Goal: Task Accomplishment & Management: Complete application form

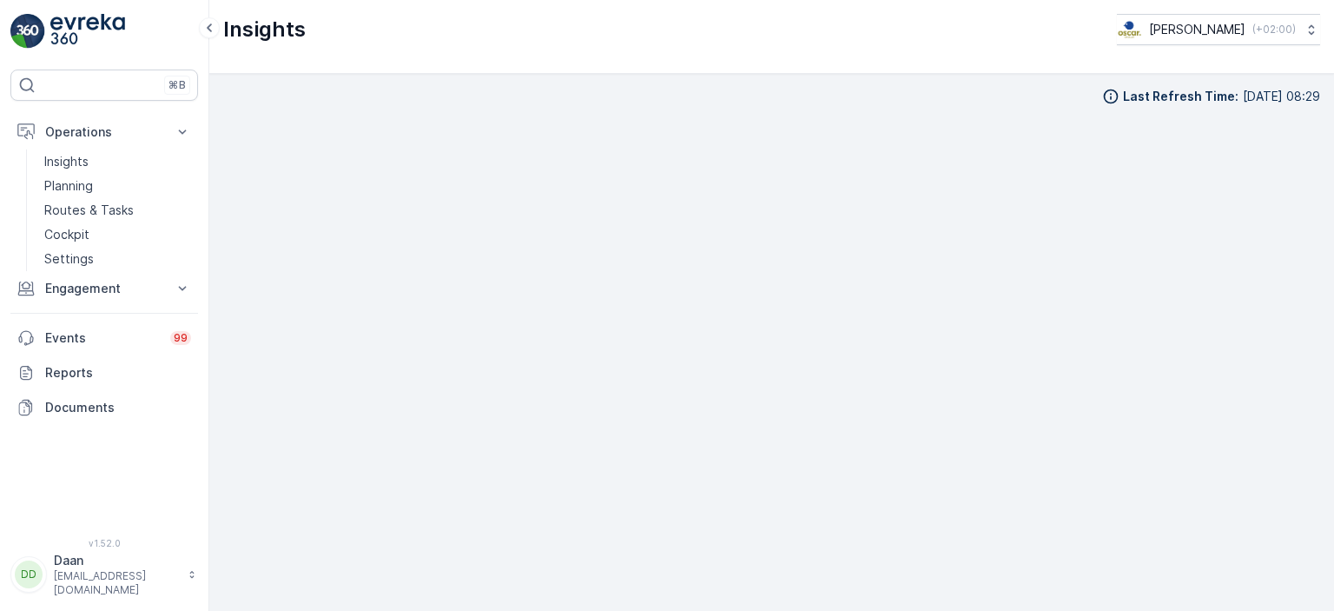
scroll to position [17, 0]
click at [72, 189] on p "Planning" at bounding box center [68, 185] width 49 height 17
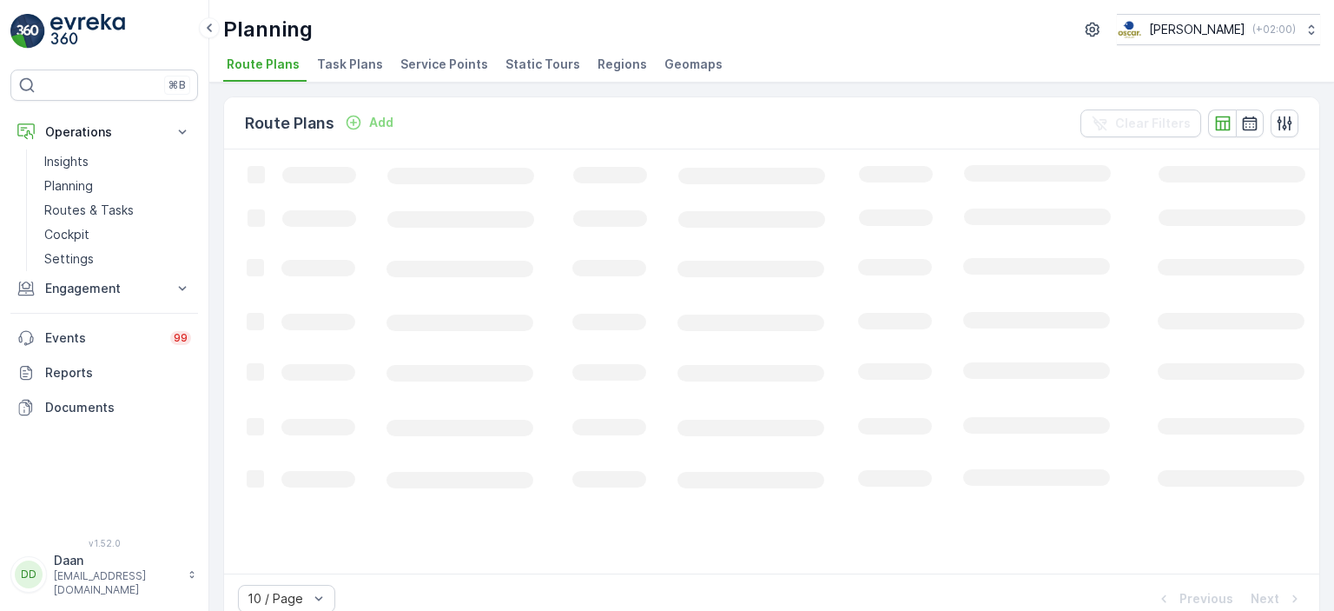
click at [370, 72] on span "Task Plans" at bounding box center [350, 64] width 66 height 17
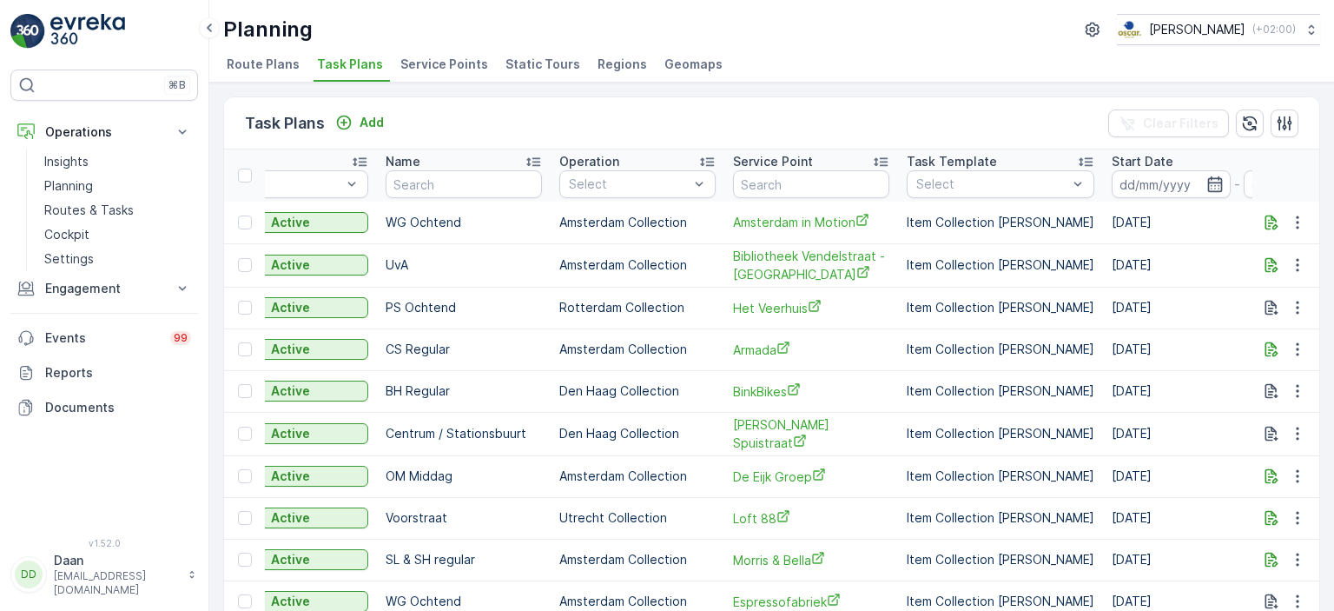
scroll to position [0, 236]
click at [760, 182] on input "text" at bounding box center [810, 184] width 156 height 28
type input "Beren"
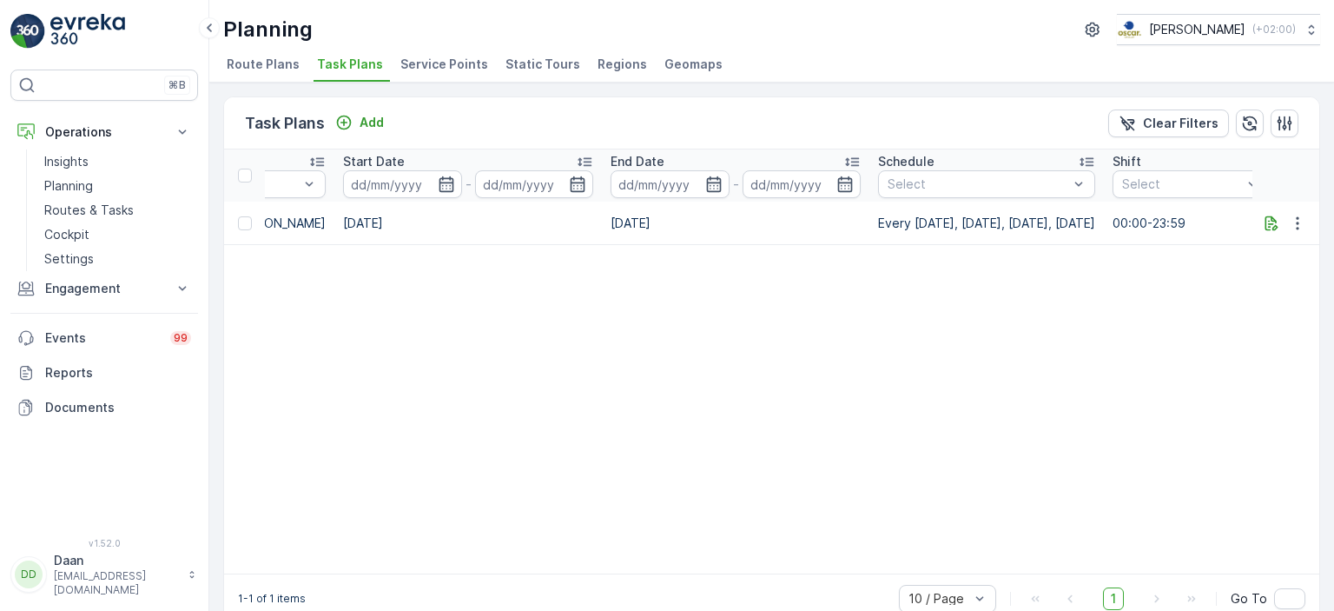
scroll to position [0, 1192]
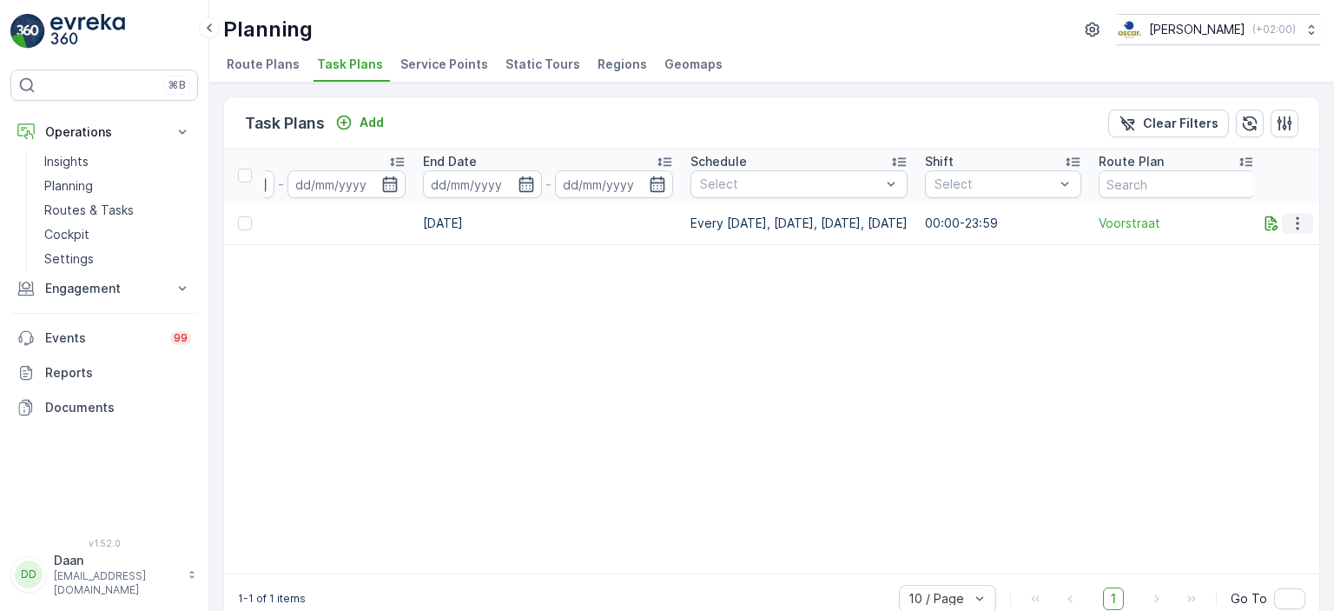
click at [1299, 221] on icon "button" at bounding box center [1297, 223] width 17 height 17
click at [1261, 264] on span "Edit Task Plan" at bounding box center [1266, 271] width 81 height 17
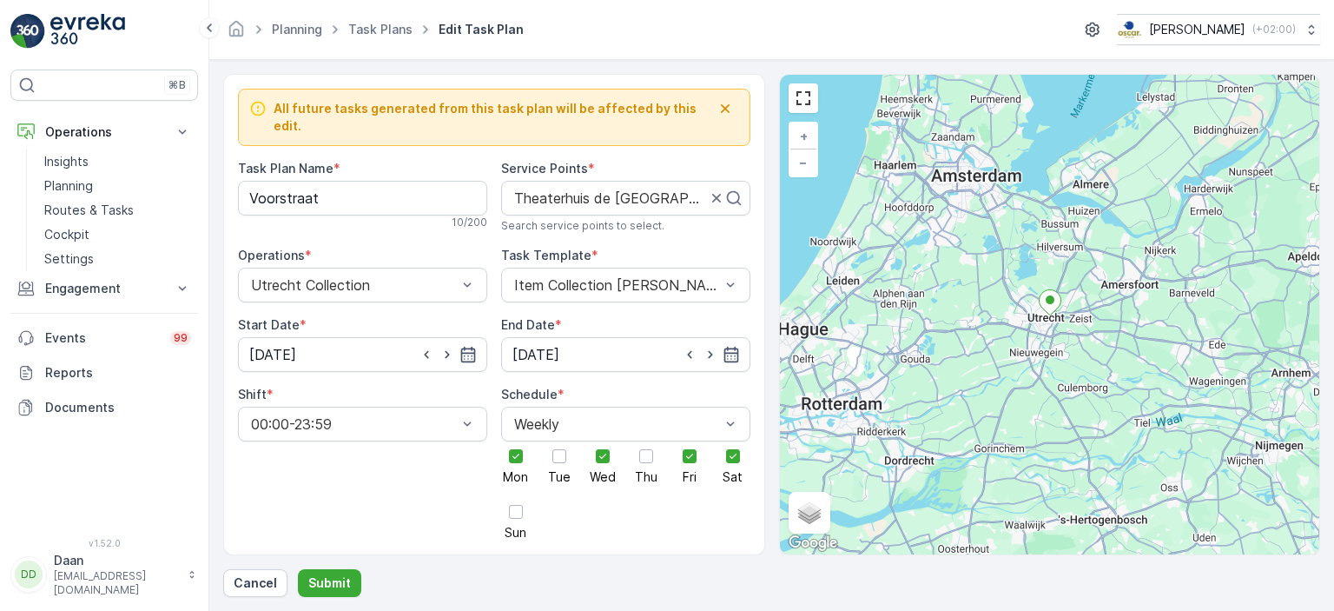
click at [719, 109] on icon "button" at bounding box center [725, 108] width 17 height 17
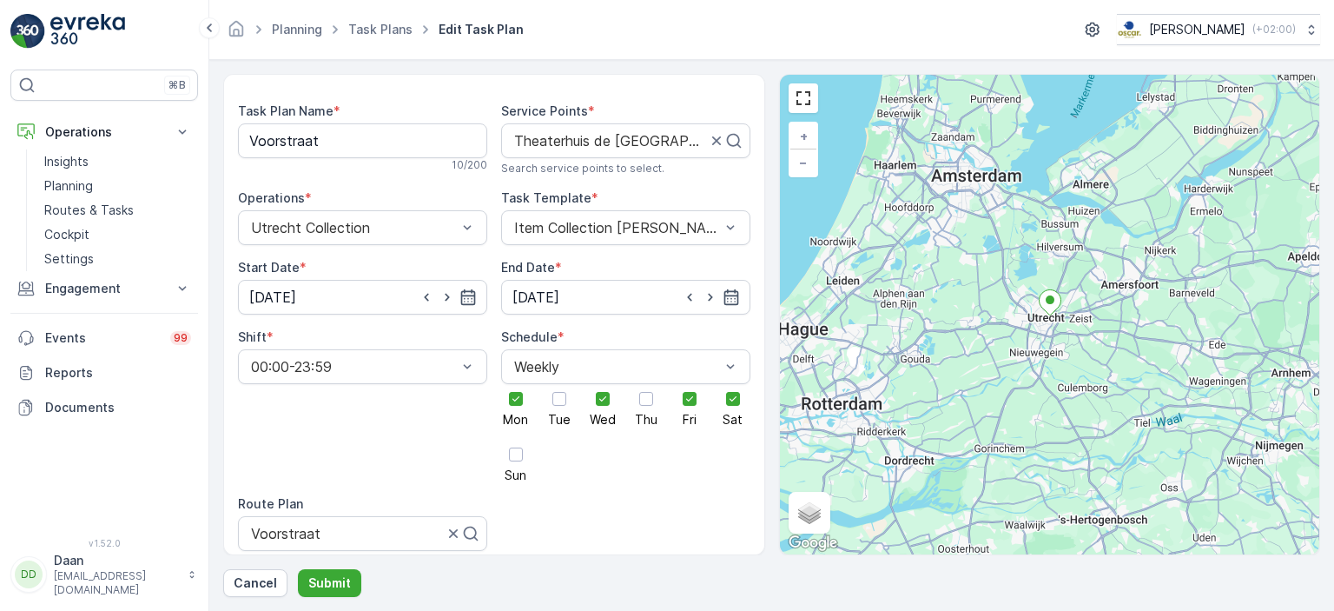
scroll to position [235, 0]
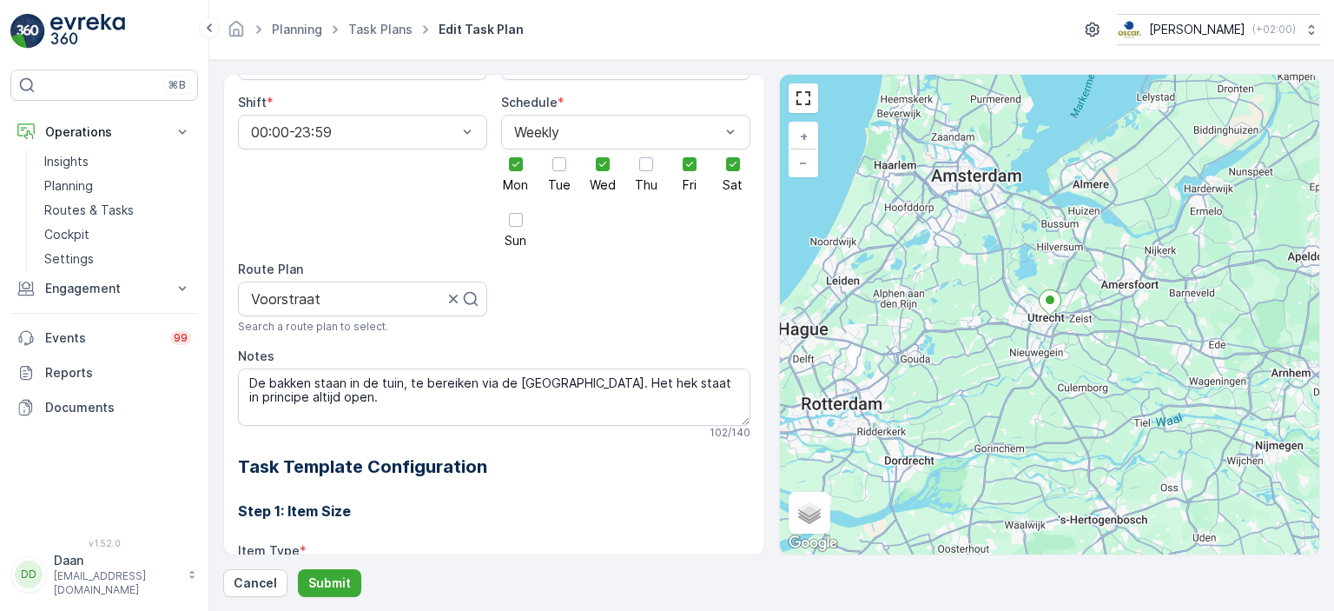
click at [76, 32] on img at bounding box center [87, 31] width 75 height 35
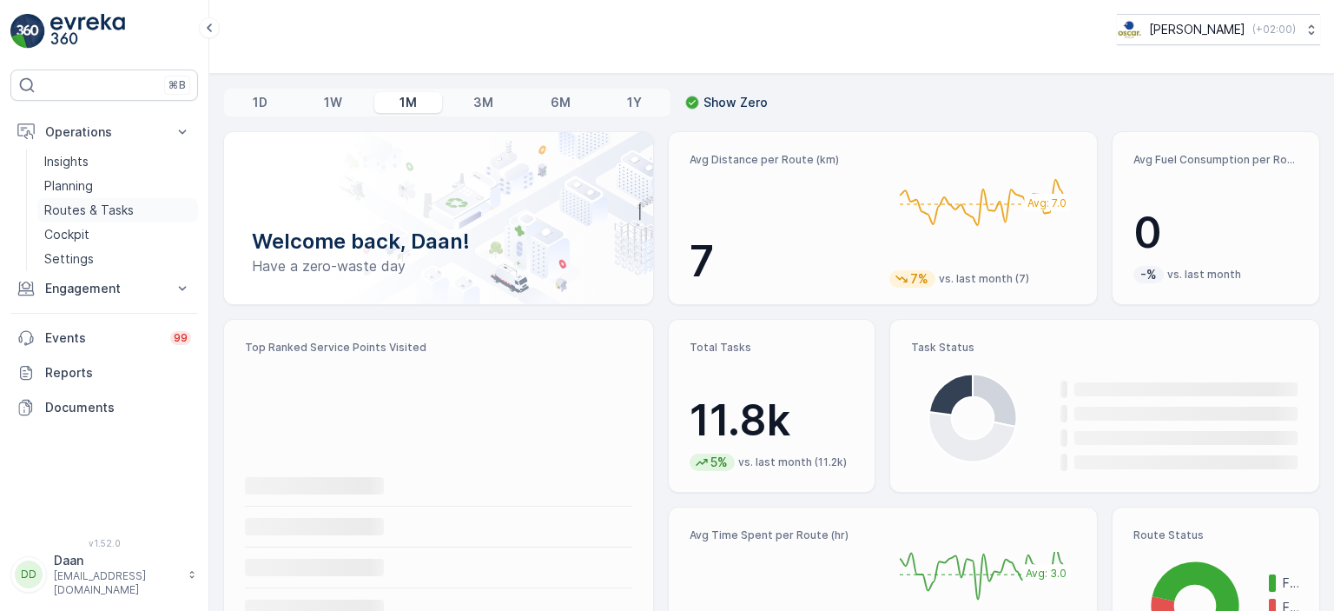
click at [105, 211] on p "Routes & Tasks" at bounding box center [88, 209] width 89 height 17
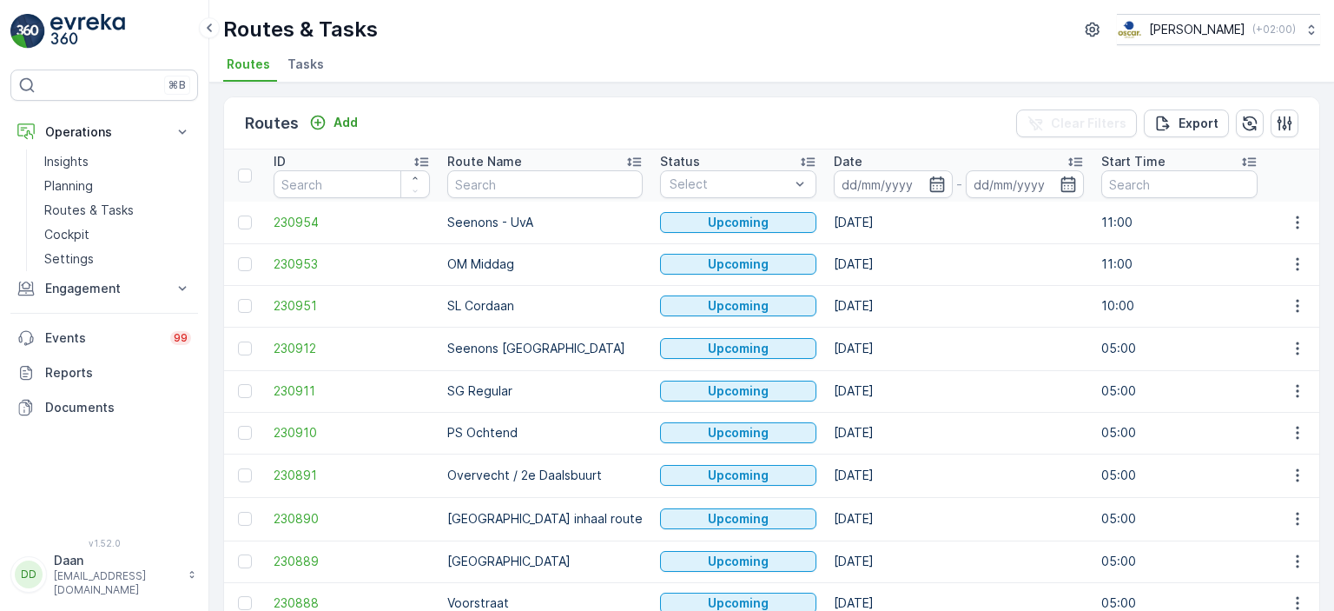
click at [307, 69] on span "Tasks" at bounding box center [305, 64] width 36 height 17
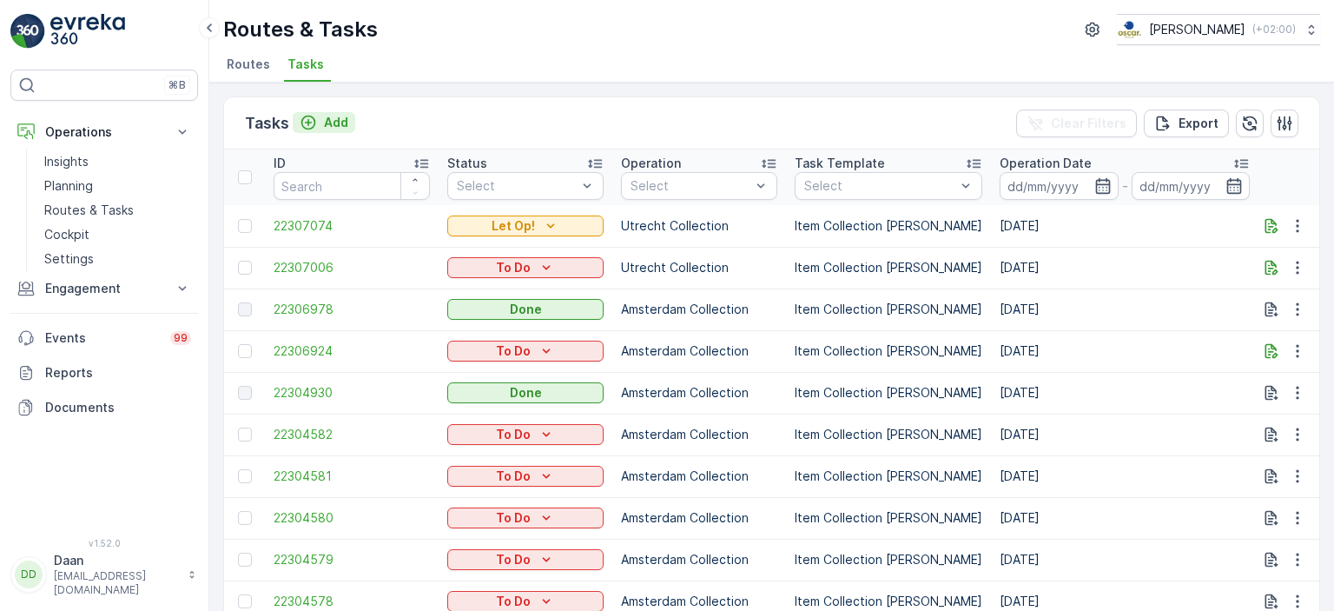
click at [331, 122] on p "Add" at bounding box center [336, 122] width 24 height 17
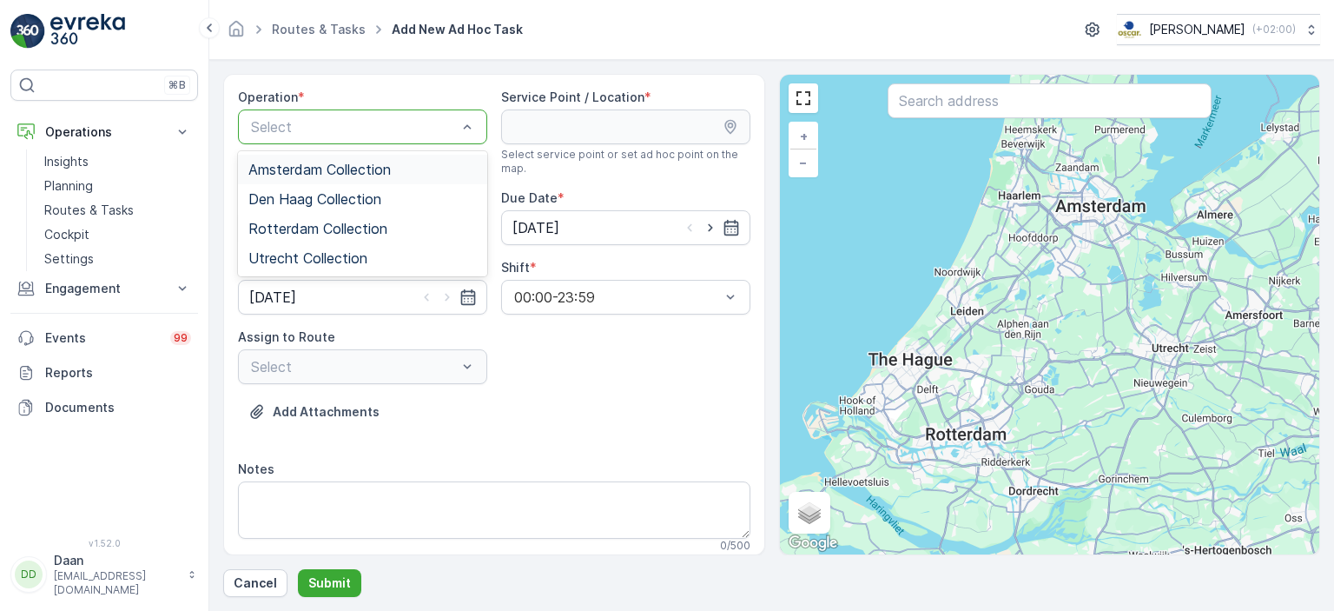
click at [340, 162] on span "Amsterdam Collection" at bounding box center [319, 170] width 142 height 16
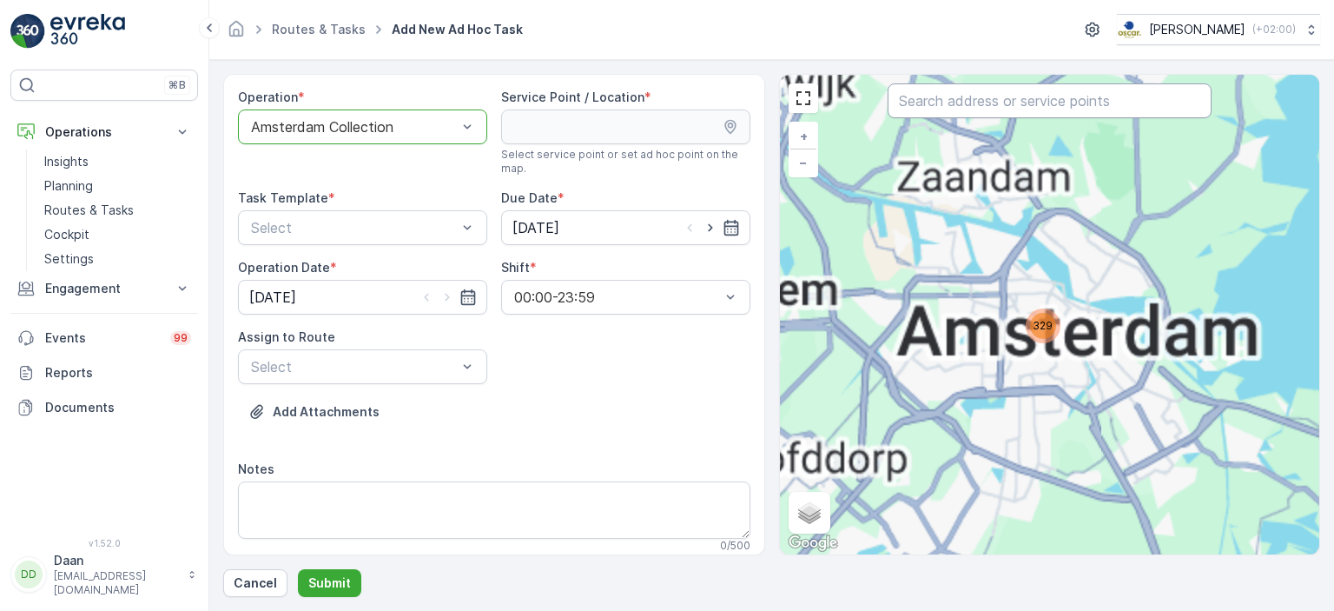
click at [950, 102] on input "text" at bounding box center [1050, 100] width 324 height 35
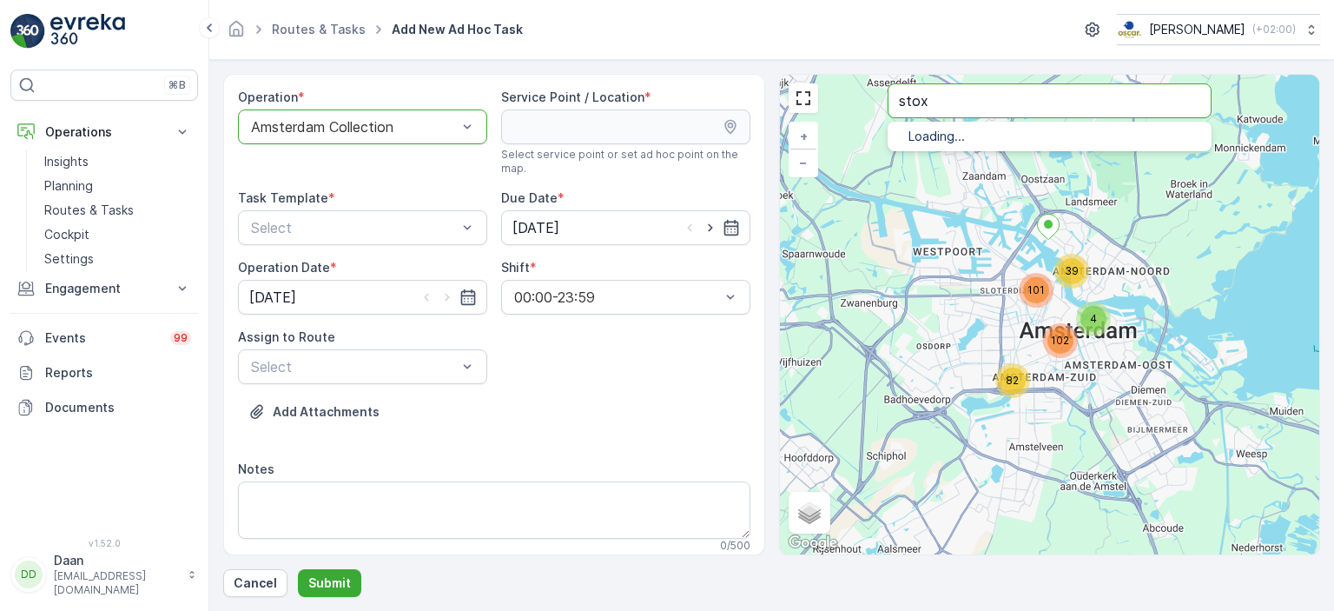
type input "stox"
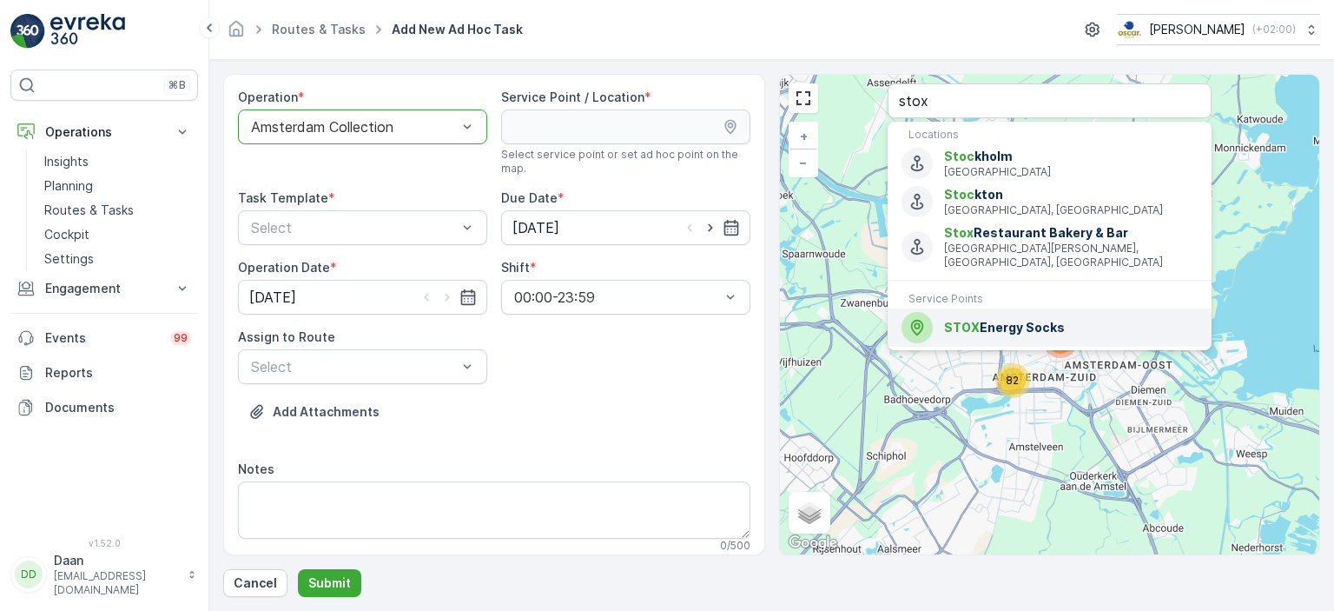
click at [965, 320] on span "STOX" at bounding box center [962, 327] width 36 height 15
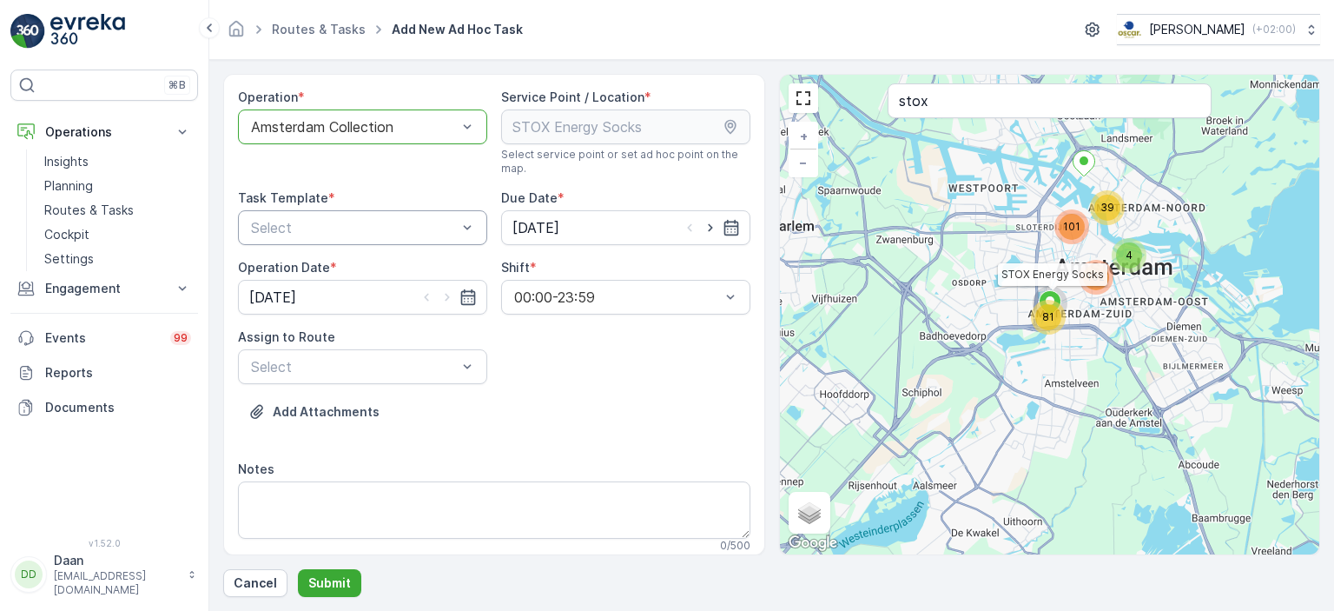
click at [418, 237] on div "Select" at bounding box center [362, 227] width 249 height 35
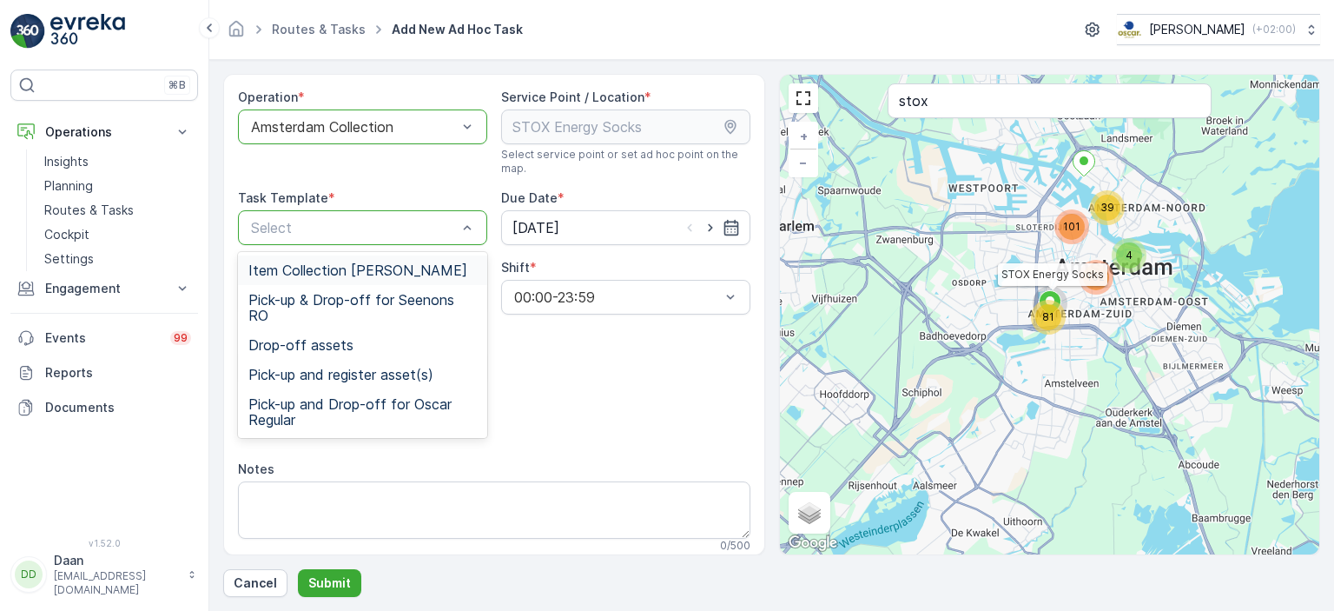
click at [367, 272] on span "Item Collection [PERSON_NAME]" at bounding box center [357, 270] width 219 height 16
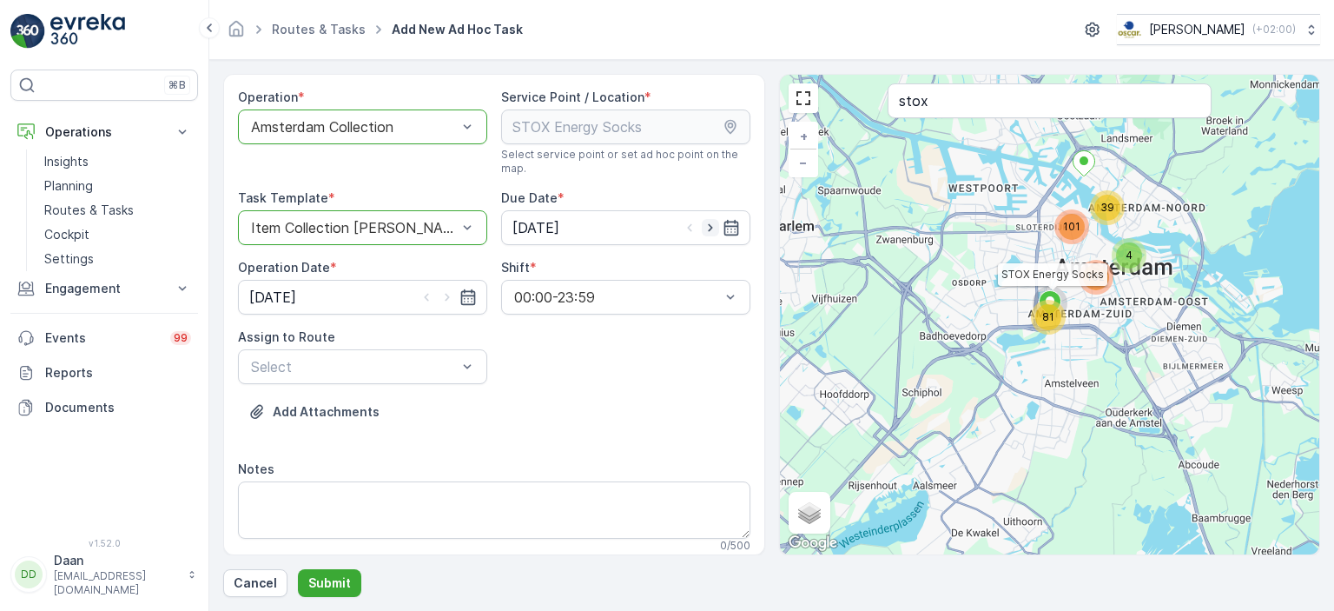
click at [709, 229] on icon "button" at bounding box center [710, 227] width 17 height 17
type input "[DATE]"
click at [453, 292] on div at bounding box center [447, 296] width 59 height 17
click at [446, 290] on icon "button" at bounding box center [447, 296] width 17 height 17
type input "[DATE]"
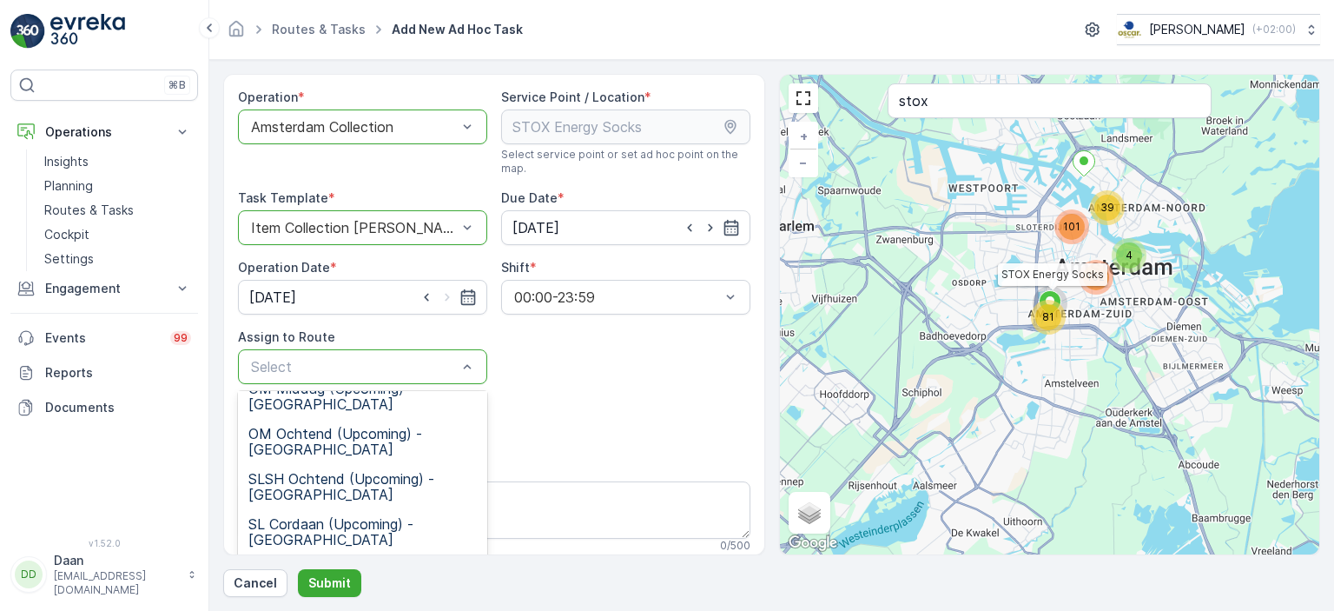
scroll to position [350, 0]
drag, startPoint x: 356, startPoint y: 423, endPoint x: 585, endPoint y: 475, distance: 235.1
click at [585, 475] on div "Operation * option Amsterdam Collection, selected. Amsterdam Collection Service…" at bounding box center [494, 526] width 512 height 875
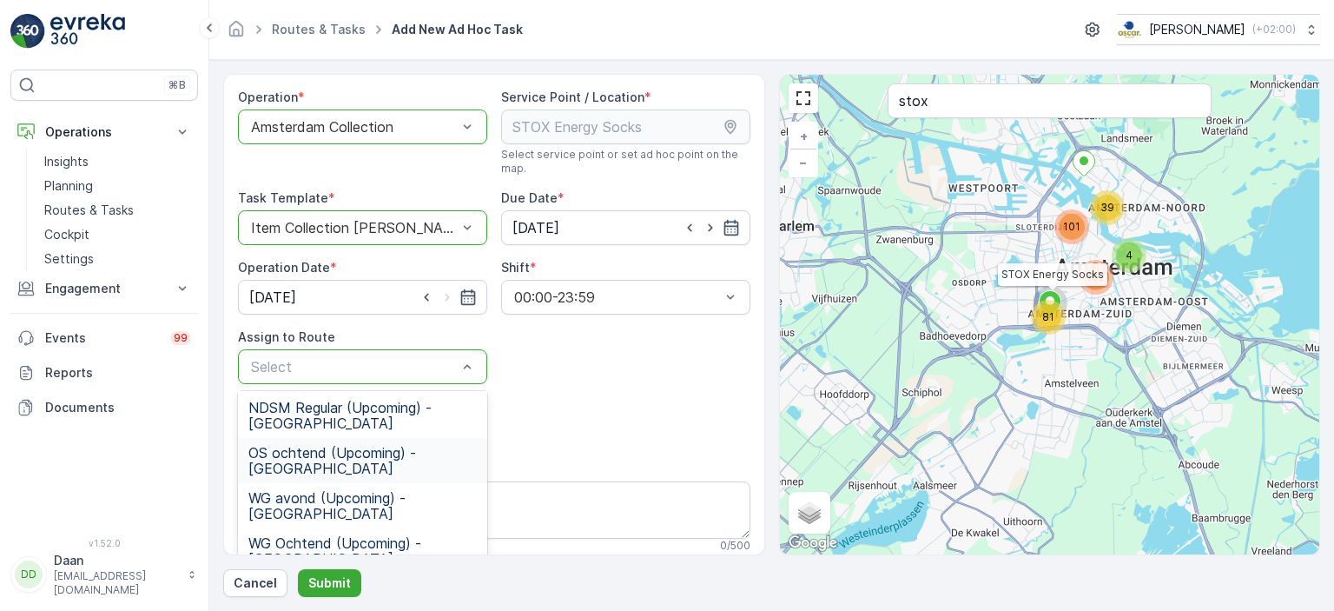
scroll to position [565, 0]
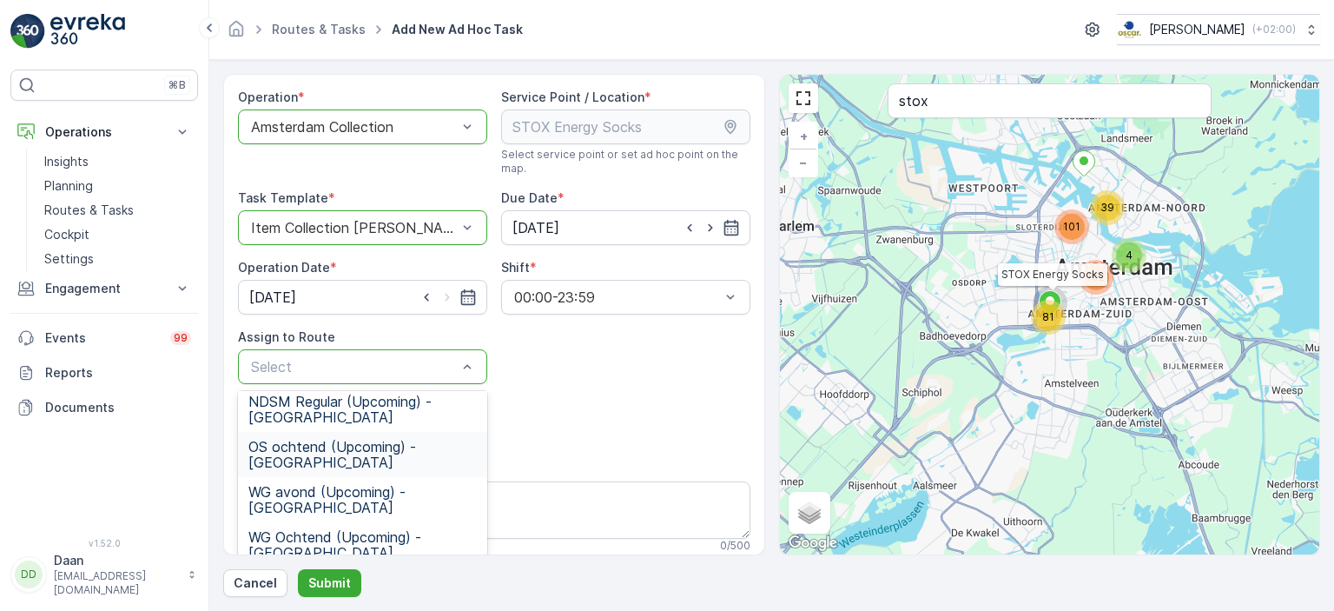
click at [347, 447] on span "OS ochtend (Upcoming) - [GEOGRAPHIC_DATA]" at bounding box center [362, 454] width 228 height 31
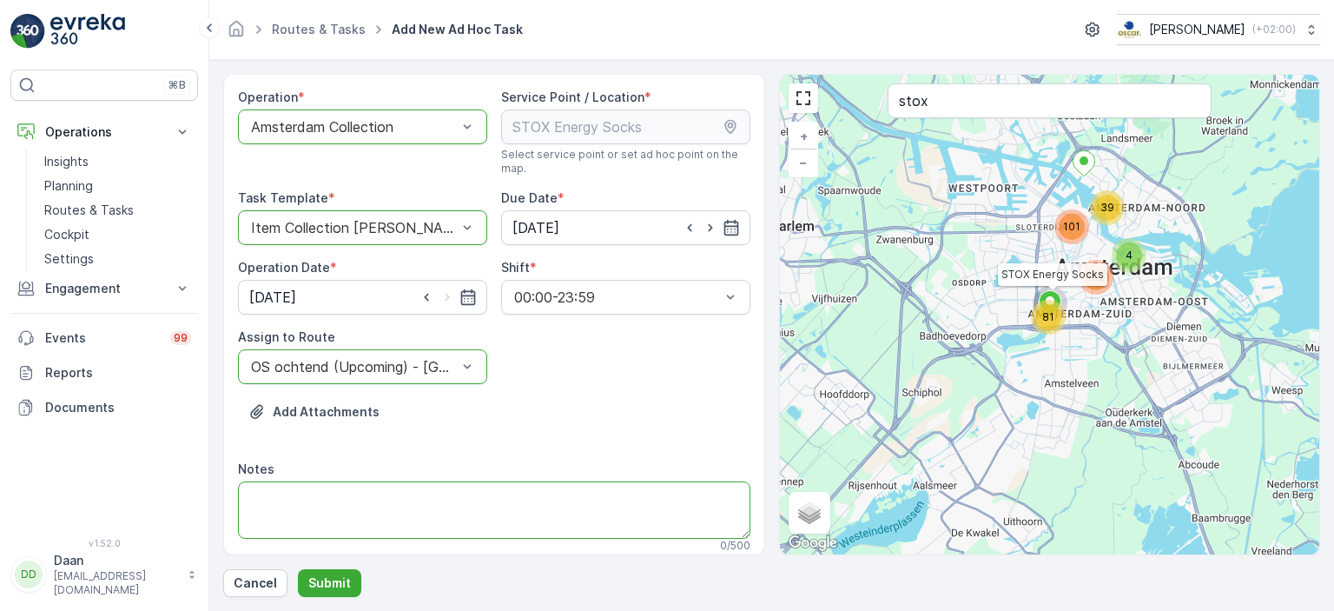
click at [360, 501] on textarea "Notes" at bounding box center [494, 509] width 512 height 57
click at [309, 503] on textarea "Hier graag een 240L verzamelcontainer br" at bounding box center [494, 509] width 512 height 57
click at [453, 511] on textarea "Hier graag afleveren: 1x 240L verzamelcontainer br" at bounding box center [494, 509] width 512 height 57
type textarea "Hier graag afleveren: 1x 240L verzamelcontainer bruin deksel 1x 23L swill emmer…"
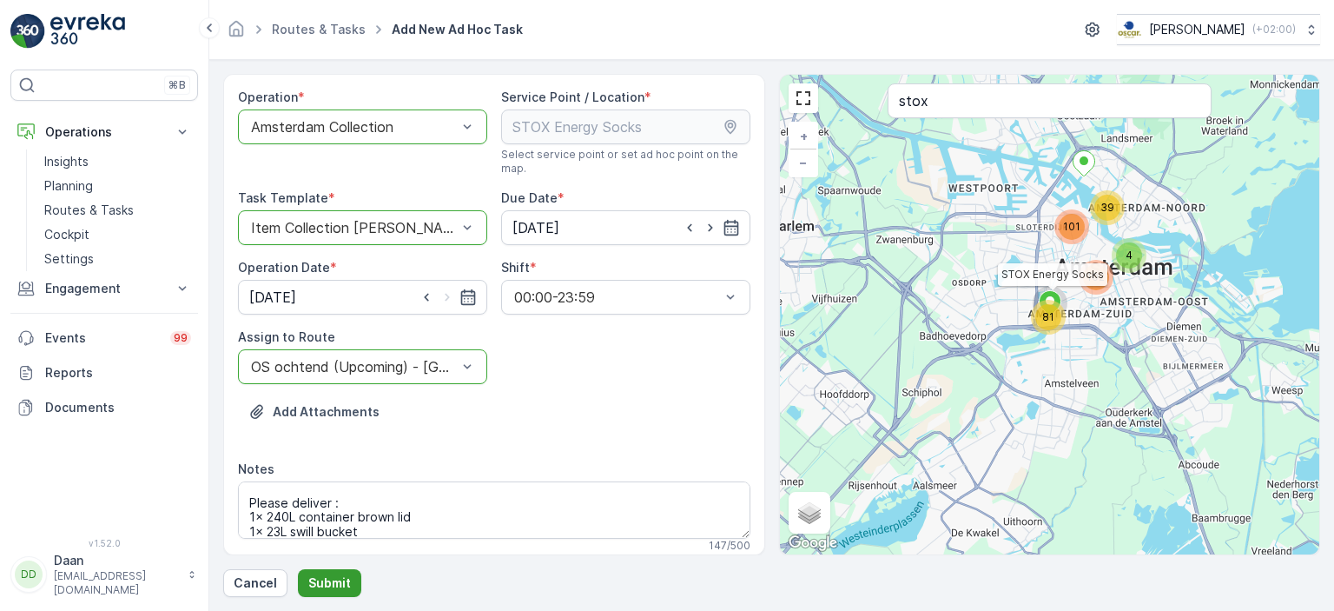
click at [324, 590] on p "Submit" at bounding box center [329, 582] width 43 height 17
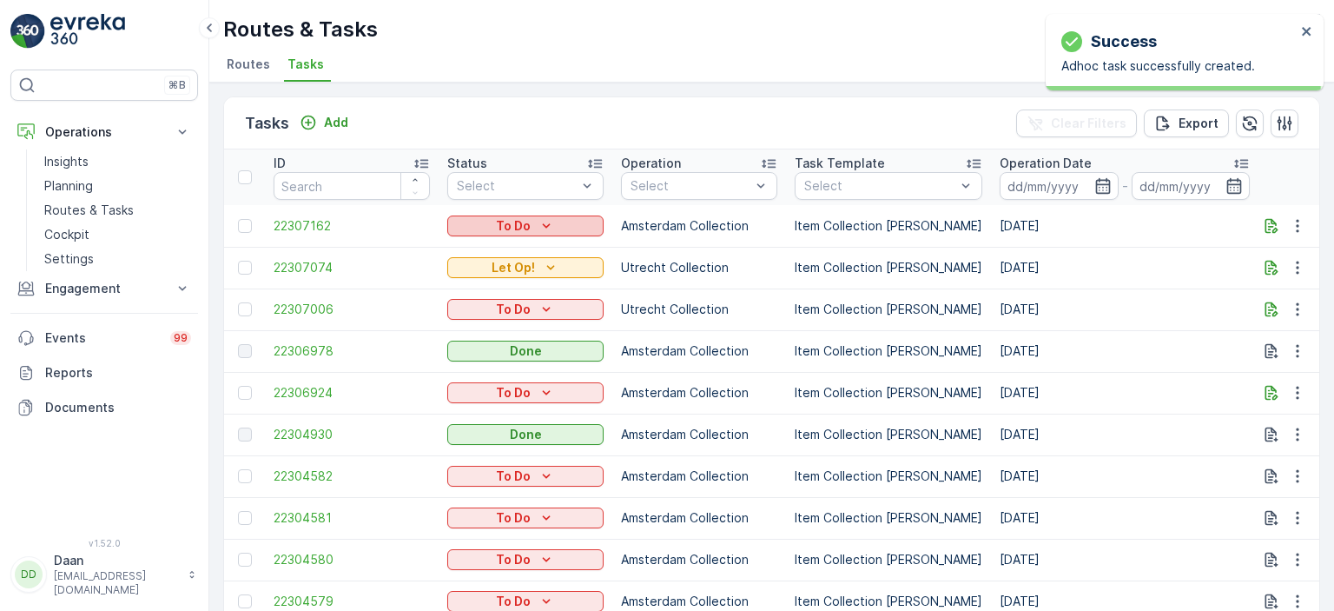
click at [493, 221] on div "To Do" at bounding box center [525, 225] width 142 height 17
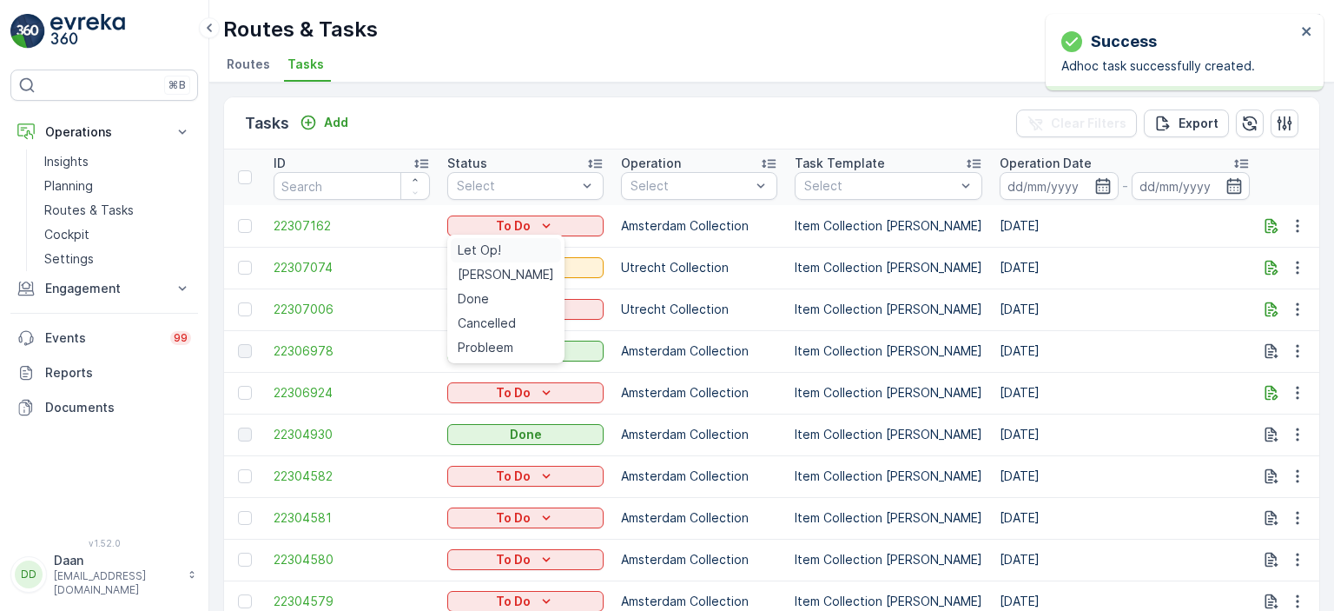
click at [487, 248] on span "Let Op!" at bounding box center [479, 249] width 43 height 17
